Goal: Check status: Check status

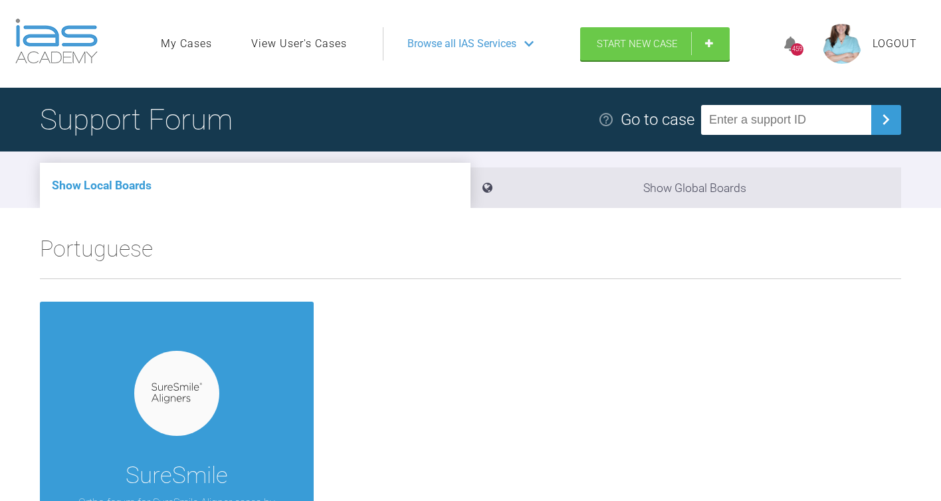
click at [165, 36] on link "My Cases" at bounding box center [186, 43] width 51 height 17
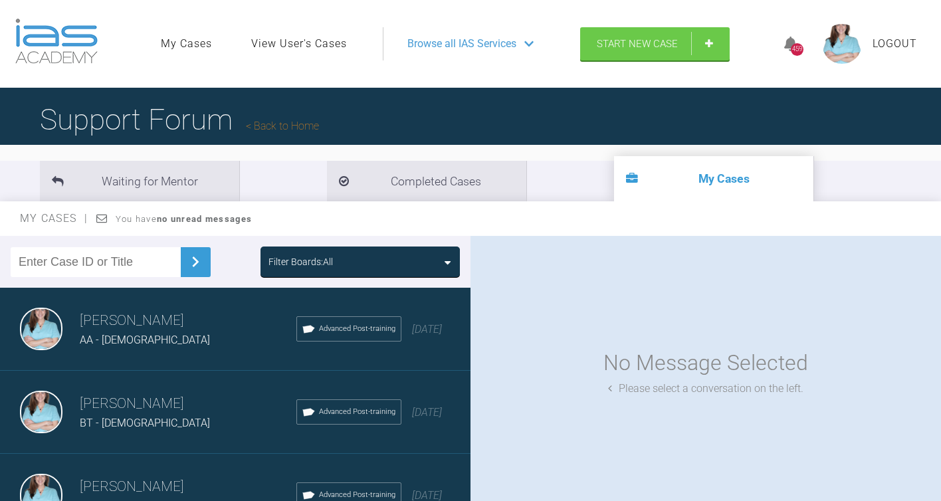
click at [169, 342] on div "AA - [DEMOGRAPHIC_DATA]" at bounding box center [188, 340] width 217 height 17
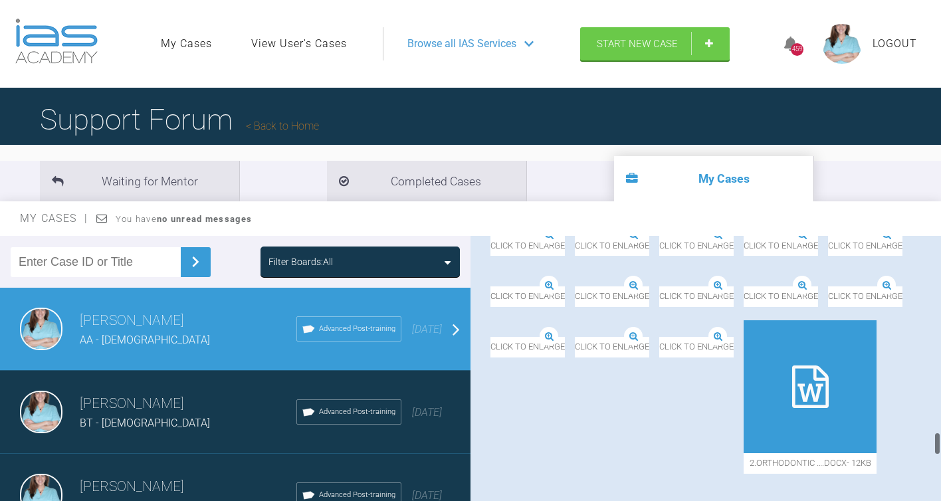
scroll to position [2166, 0]
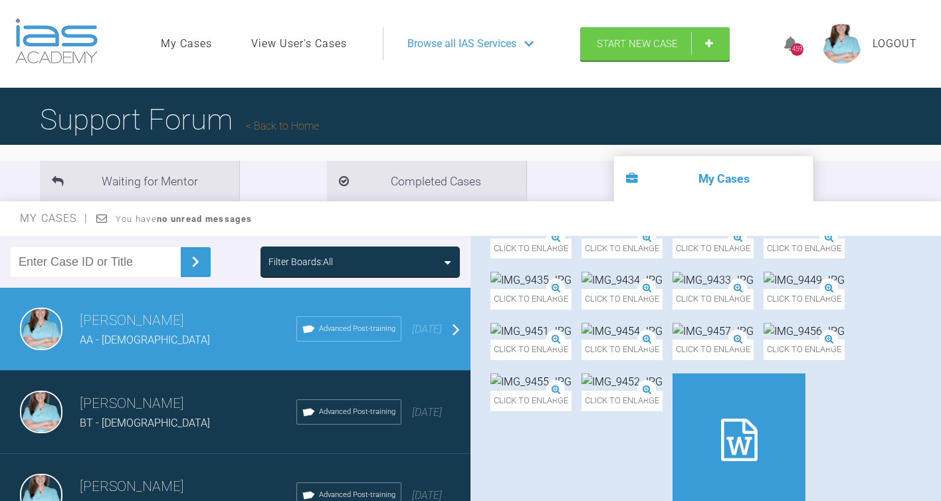
click at [194, 430] on div "BT - [DEMOGRAPHIC_DATA]" at bounding box center [188, 423] width 217 height 17
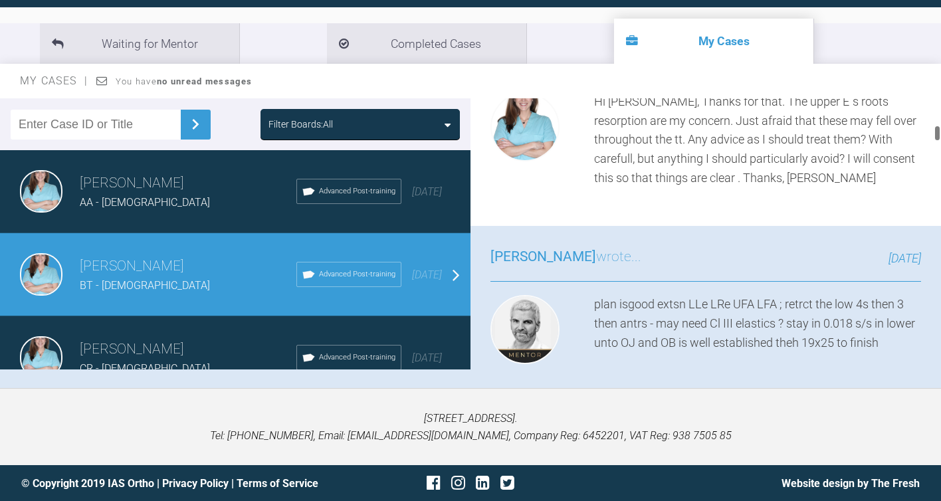
scroll to position [477, 0]
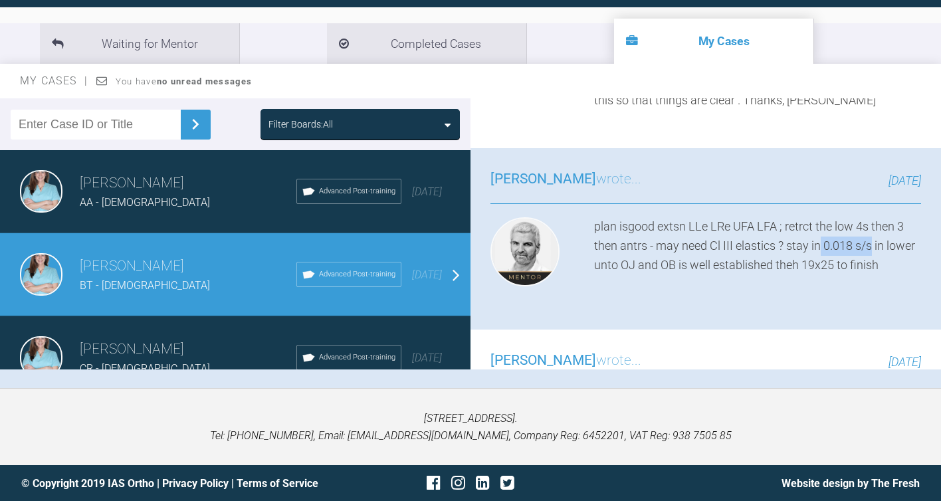
drag, startPoint x: 823, startPoint y: 243, endPoint x: 874, endPoint y: 248, distance: 51.4
click at [874, 248] on div "plan isgood extsn LLe LRe UFA LFA ; retrct the low 4s then 3 then antrs - may n…" at bounding box center [757, 254] width 327 height 74
